Goal: Task Accomplishment & Management: Manage account settings

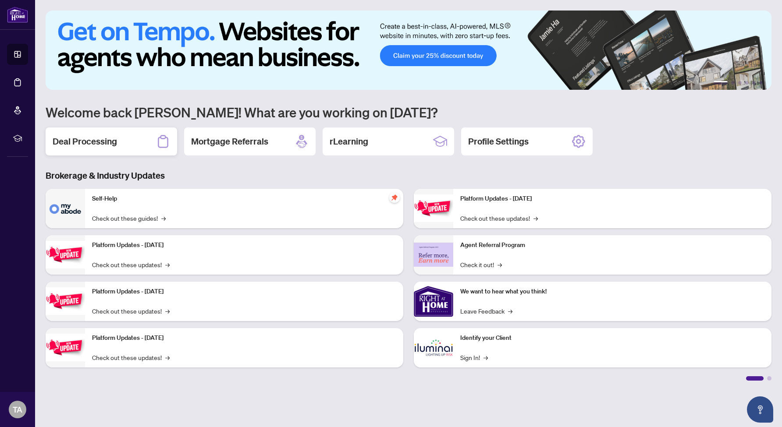
click at [124, 142] on div "Deal Processing" at bounding box center [111, 142] width 131 height 28
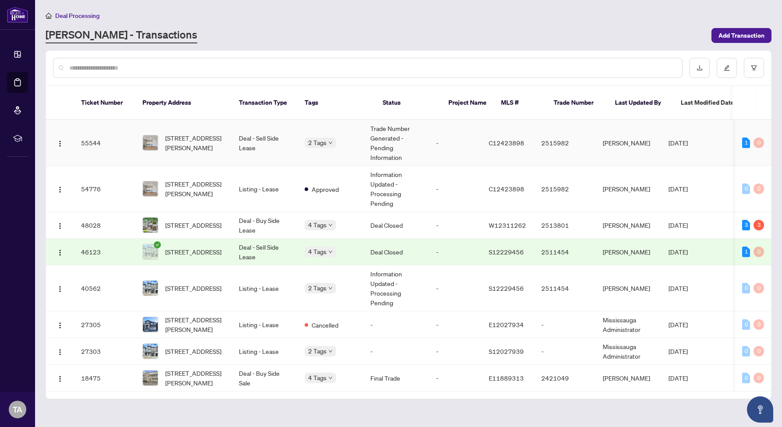
click at [661, 135] on td "[PERSON_NAME]" at bounding box center [628, 143] width 66 height 46
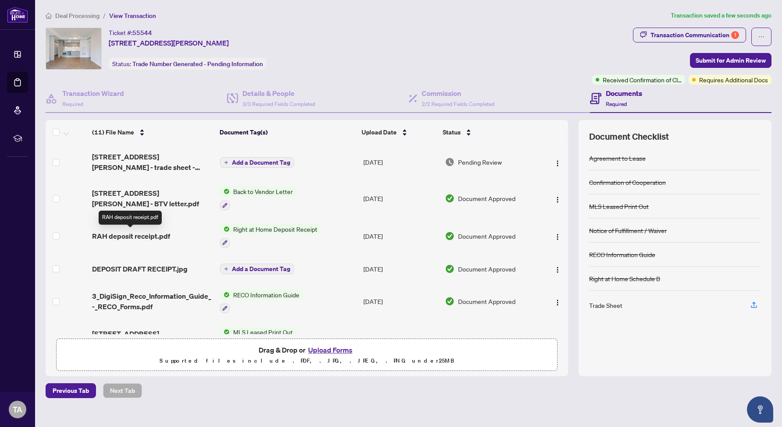
click at [156, 235] on span "RAH deposit receipt.pdf" at bounding box center [131, 236] width 78 height 11
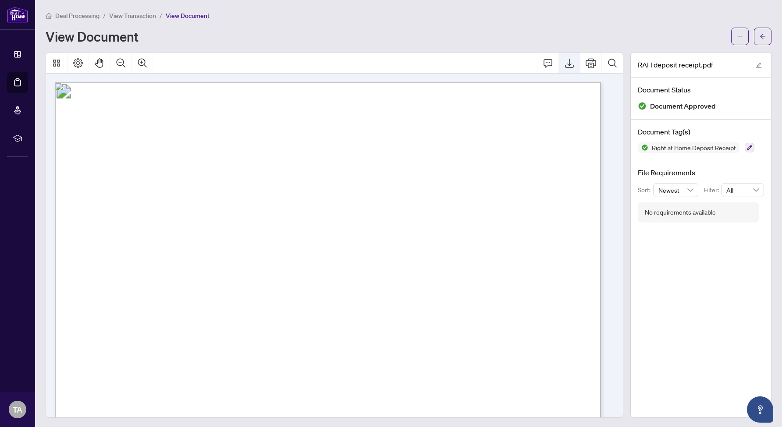
click at [564, 63] on icon "Export" at bounding box center [569, 63] width 11 height 11
click at [760, 36] on button "button" at bounding box center [763, 37] width 18 height 18
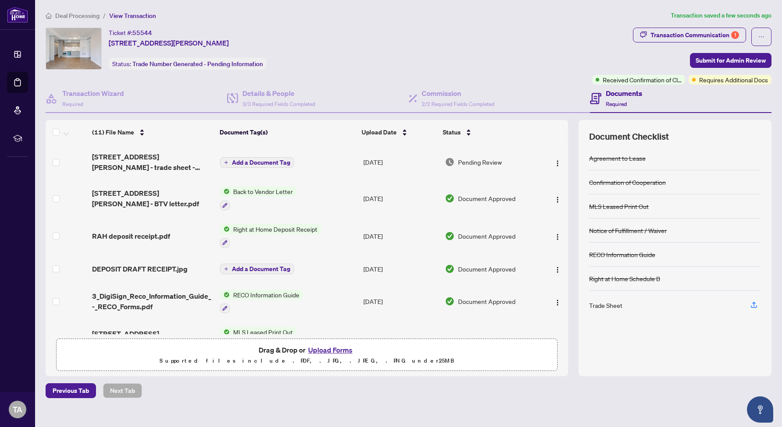
click at [610, 308] on div "Trade Sheet" at bounding box center [605, 306] width 33 height 10
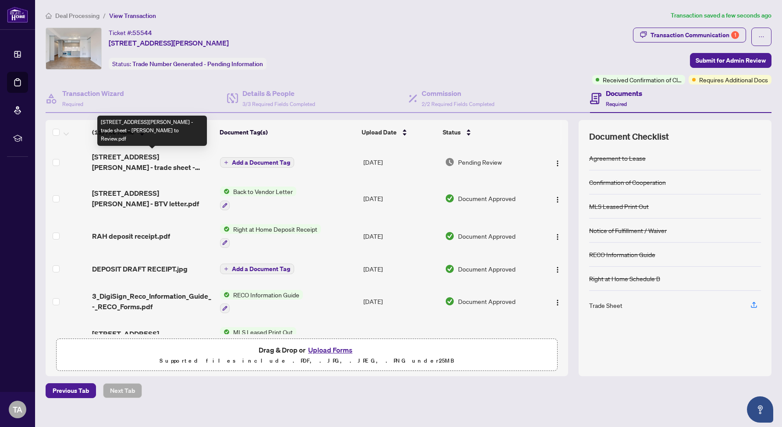
click at [141, 159] on span "[STREET_ADDRESS][PERSON_NAME] - trade sheet - [PERSON_NAME] to Review.pdf" at bounding box center [152, 162] width 121 height 21
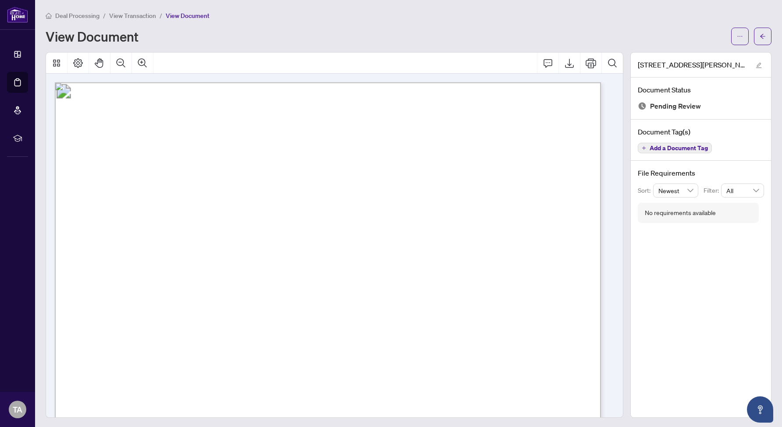
scroll to position [172, 0]
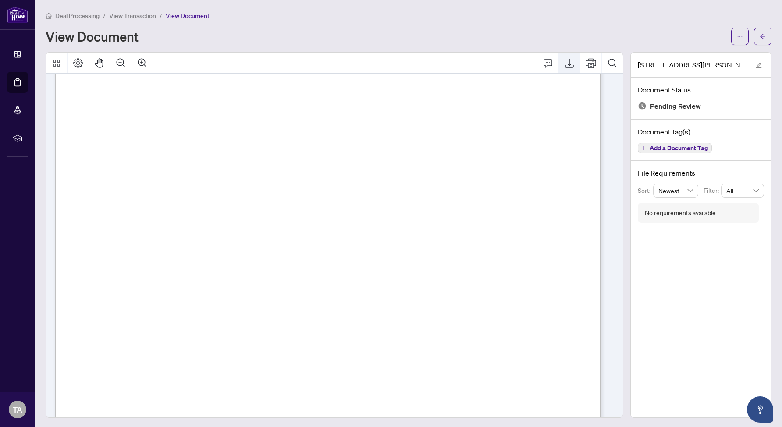
click at [564, 66] on icon "Export" at bounding box center [569, 63] width 11 height 11
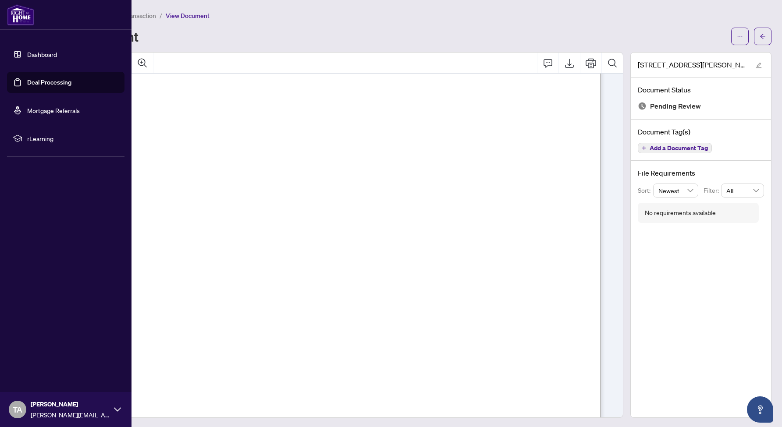
click at [37, 53] on link "Dashboard" at bounding box center [42, 54] width 30 height 8
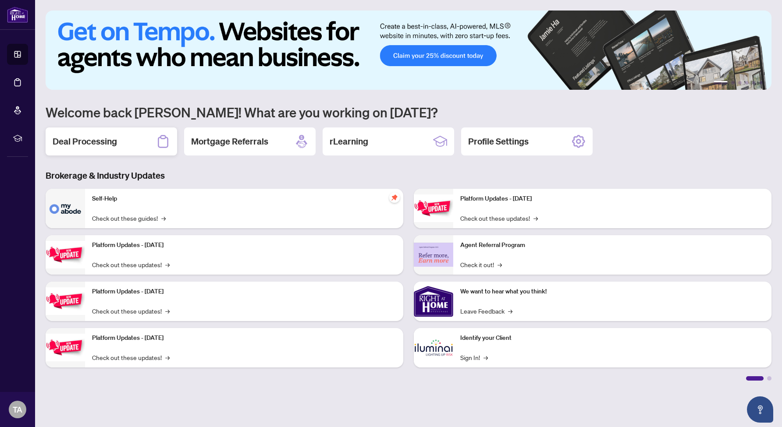
click at [103, 141] on h2 "Deal Processing" at bounding box center [85, 141] width 64 height 12
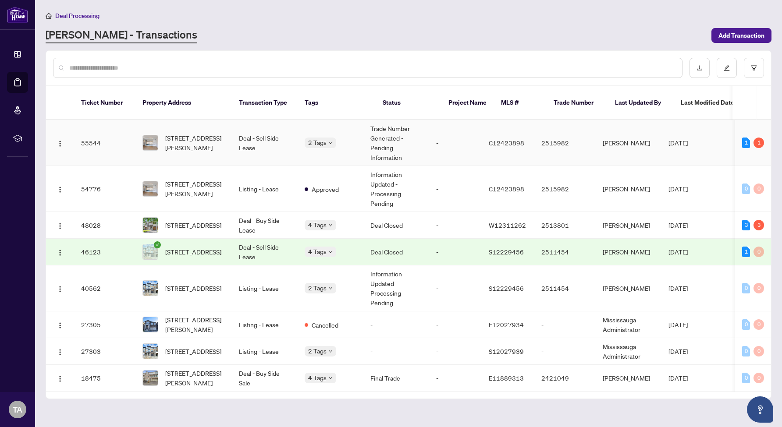
click at [595, 132] on td "2515982" at bounding box center [564, 143] width 61 height 46
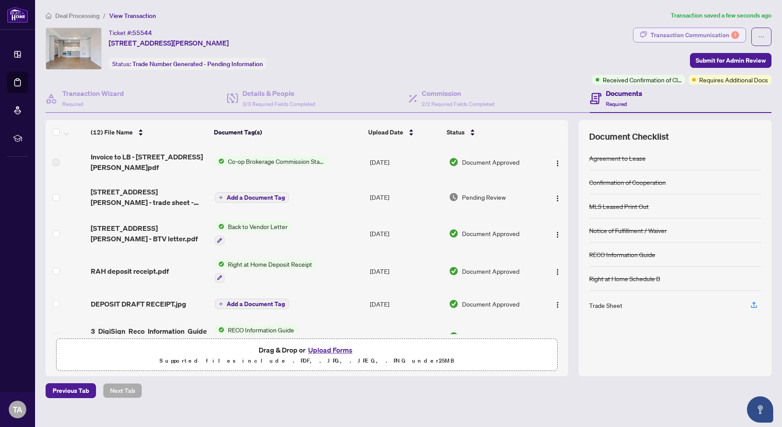
click at [704, 34] on div "Transaction Communication 1" at bounding box center [694, 35] width 89 height 14
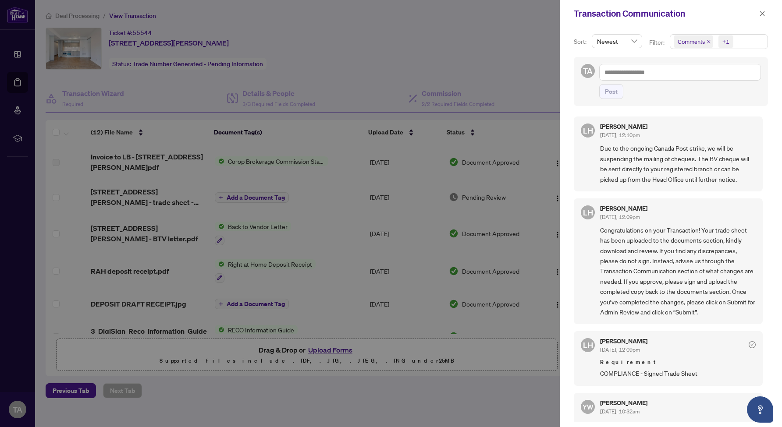
click at [375, 71] on div at bounding box center [391, 213] width 782 height 427
click at [323, 35] on div at bounding box center [391, 213] width 782 height 427
click at [764, 13] on icon "close" at bounding box center [762, 14] width 6 height 6
